Goal: Task Accomplishment & Management: Use online tool/utility

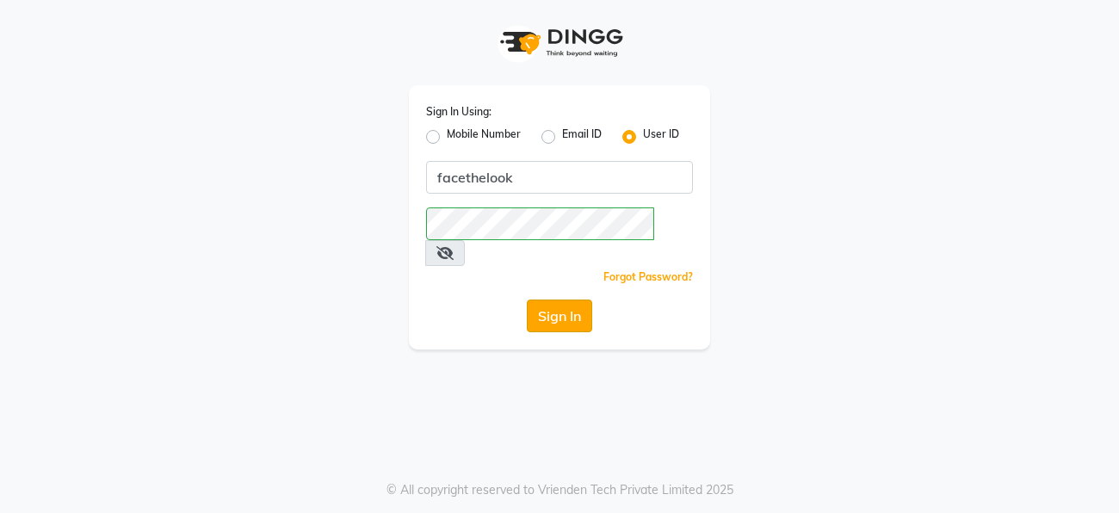
click at [558, 300] on button "Sign In" at bounding box center [559, 316] width 65 height 33
click at [554, 300] on button "Sign In" at bounding box center [559, 316] width 65 height 33
click at [548, 300] on button "Sign In" at bounding box center [559, 316] width 65 height 33
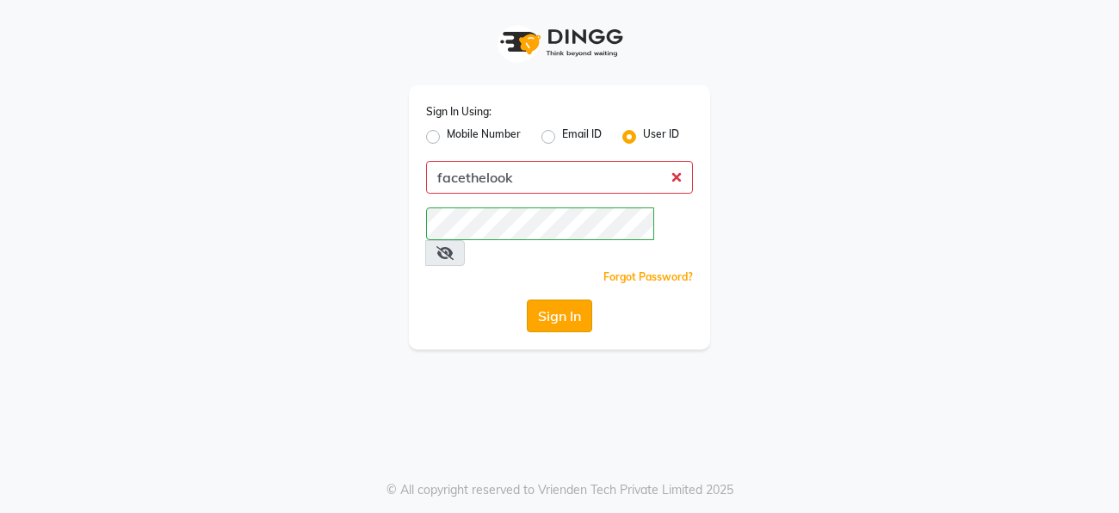
click at [548, 300] on button "Sign In" at bounding box center [559, 316] width 65 height 33
click at [276, 261] on div "Sign In Using: Mobile Number Email ID User ID facethelook Remember me Forgot Pa…" at bounding box center [560, 175] width 982 height 350
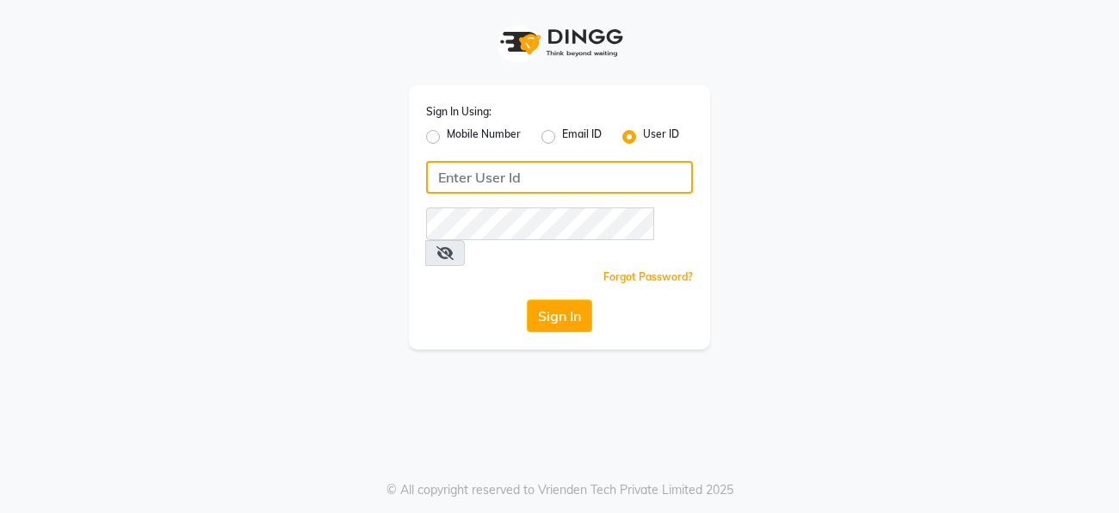
type input "facethelook"
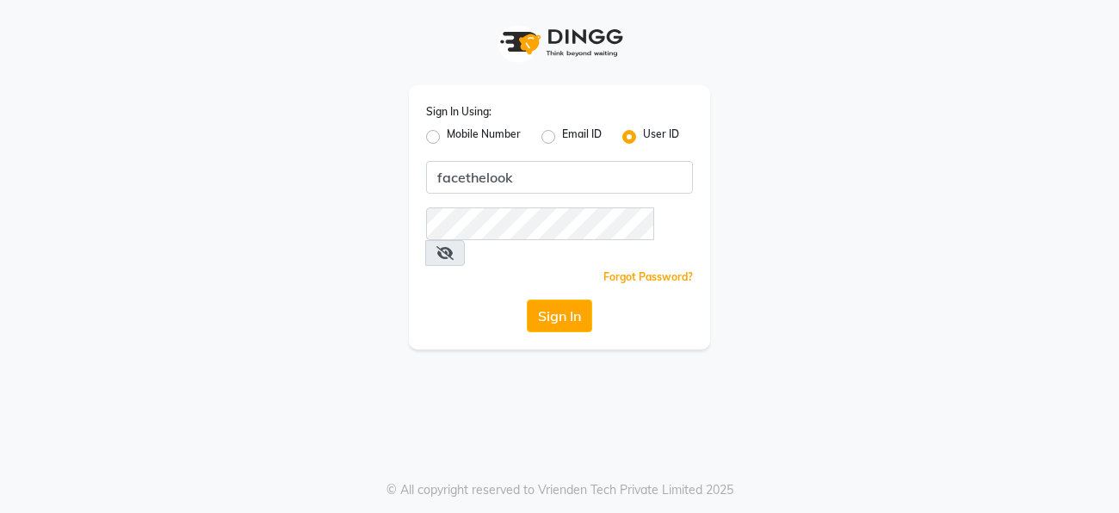
click at [334, 6] on div "Sign In Using: Mobile Number Email ID User ID facethelook Remember me Forgot Pa…" at bounding box center [560, 175] width 982 height 350
click at [559, 300] on button "Sign In" at bounding box center [559, 316] width 65 height 33
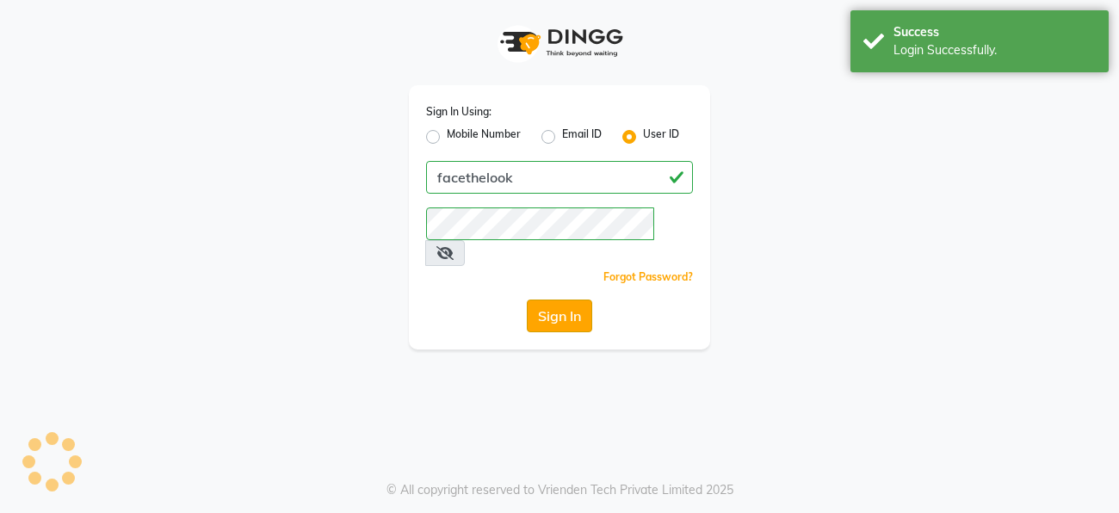
select select "service"
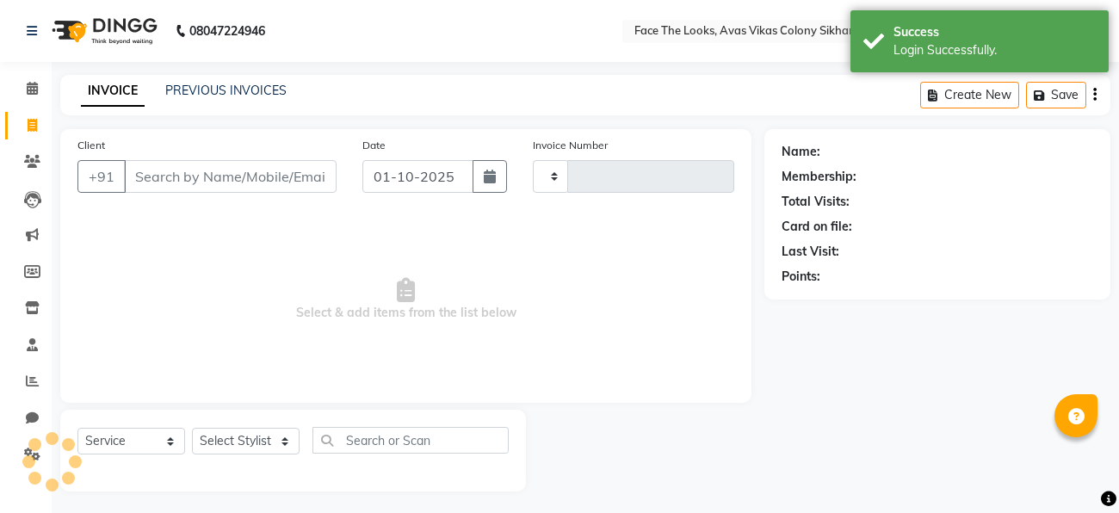
type input "0297"
select select "en"
select select "8471"
